Goal: Information Seeking & Learning: Get advice/opinions

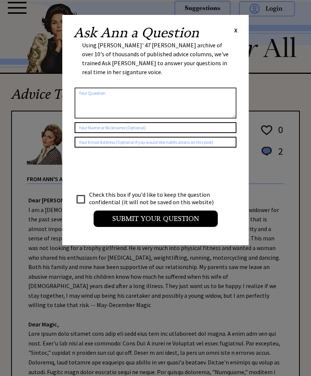
click at [239, 22] on div "Ask Ann a Question X Using Ann Landers' 47 vear archive of over 10's of thousan…" at bounding box center [155, 130] width 186 height 230
click at [243, 30] on div "Ask Ann a Question X Using Ann Landers' 47 vear archive of over 10's of thousan…" at bounding box center [155, 130] width 186 height 230
click at [245, 27] on div "Ask Ann a Question X Using Ann Landers' 47 vear archive of over 10's of thousan…" at bounding box center [155, 130] width 186 height 230
click at [238, 21] on div "Ask Ann a Question X Using Ann Landers' 47 vear archive of over 10's of thousan…" at bounding box center [155, 130] width 186 height 230
click at [243, 29] on div "Ask Ann a Question X Using Ann Landers' 47 vear archive of over 10's of thousan…" at bounding box center [155, 130] width 186 height 230
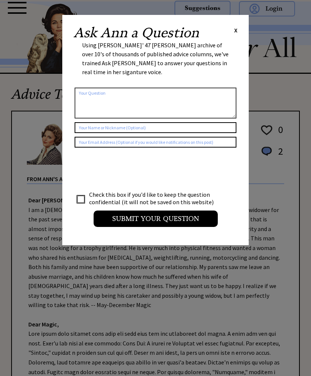
click at [245, 24] on div "Ask Ann a Question X Using Ann Landers' 47 vear archive of over 10's of thousan…" at bounding box center [155, 130] width 186 height 230
click at [244, 26] on div "Ask Ann a Question X Using Ann Landers' 47 vear archive of over 10's of thousan…" at bounding box center [155, 130] width 186 height 230
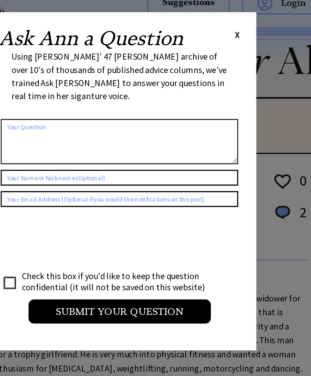
click at [234, 26] on span "X" at bounding box center [235, 29] width 3 height 7
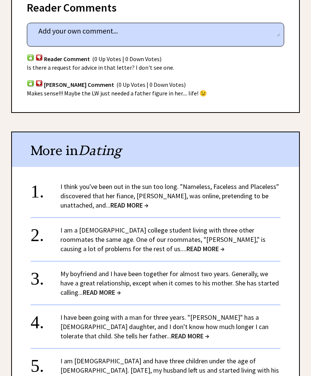
scroll to position [511, 0]
click at [186, 245] on span "READ MORE →" at bounding box center [205, 249] width 38 height 9
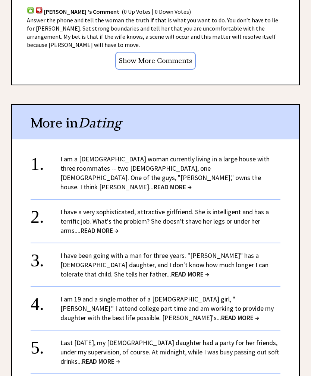
scroll to position [615, 0]
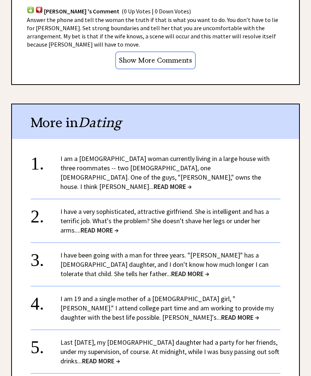
click at [128, 155] on link "I am a [DEMOGRAPHIC_DATA] woman currently living in a large house with three ro…" at bounding box center [164, 173] width 209 height 37
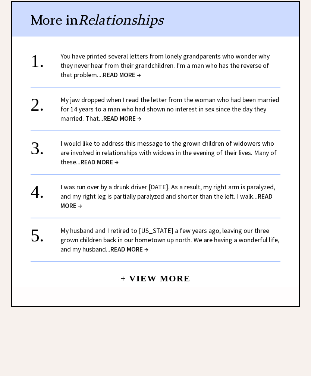
scroll to position [585, 0]
